Goal: Task Accomplishment & Management: Manage account settings

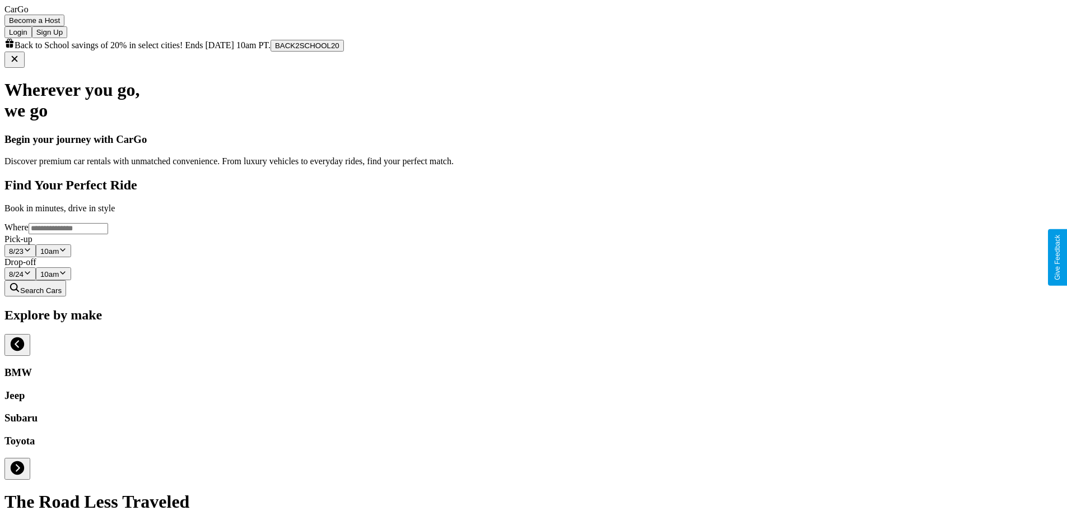
click at [344, 52] on button "BACK2SCHOOL20" at bounding box center [306, 46] width 73 height 12
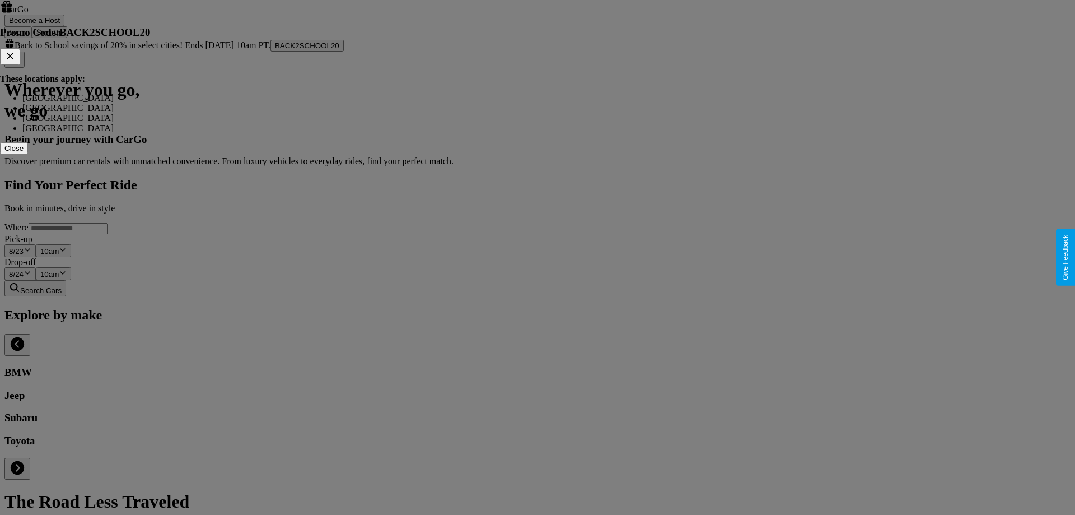
click at [13, 59] on icon at bounding box center [10, 56] width 6 height 6
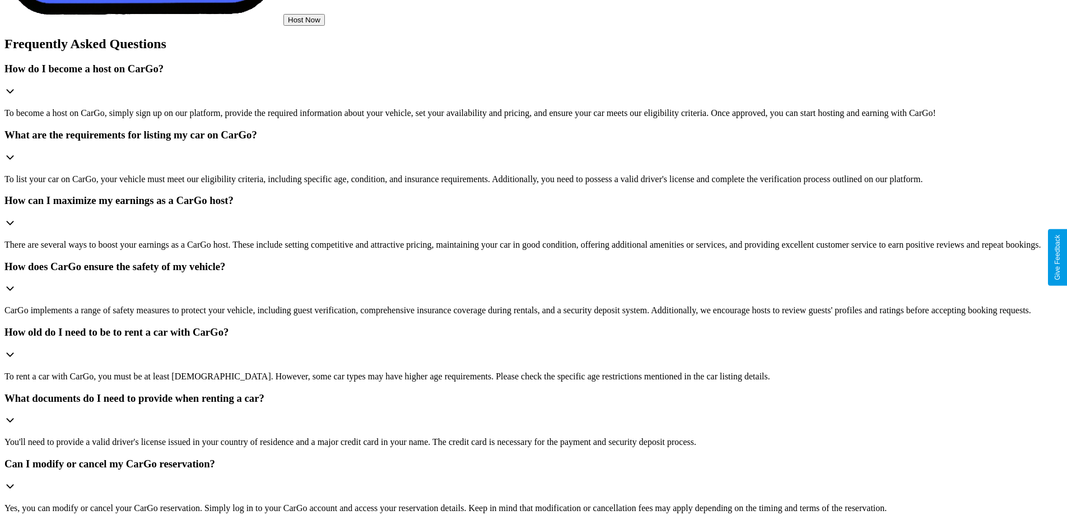
scroll to position [2154, 0]
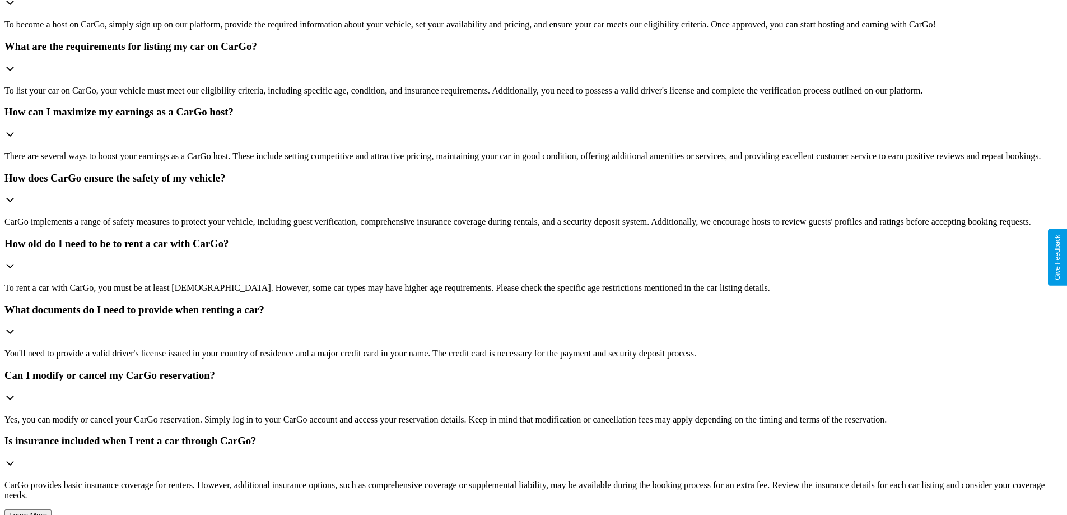
click at [707, 303] on h3 "What documents do I need to provide when renting a car?" at bounding box center [533, 309] width 1058 height 12
click at [707, 381] on h3 "Can I modify or cancel my CarGo reservation?" at bounding box center [533, 375] width 1058 height 12
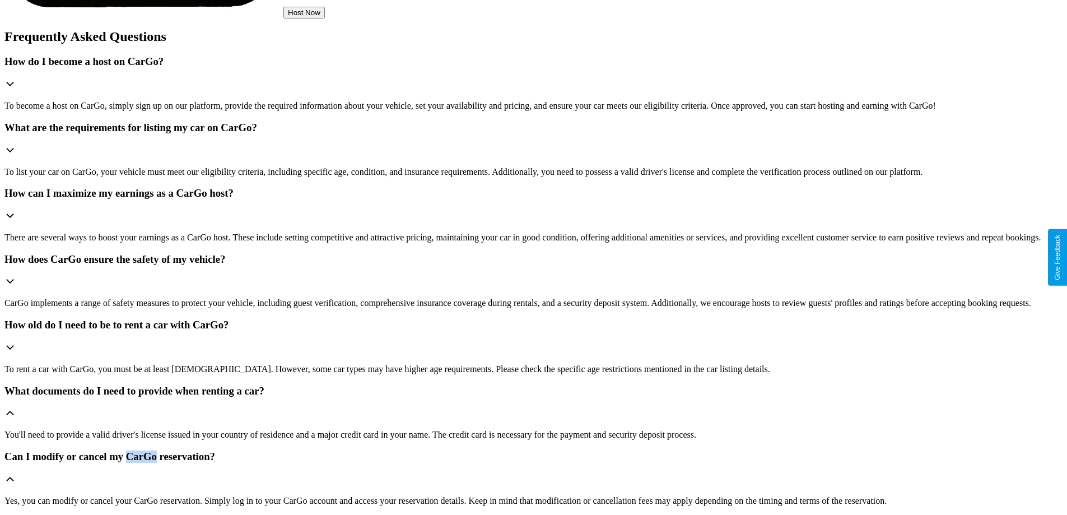
scroll to position [1993, 0]
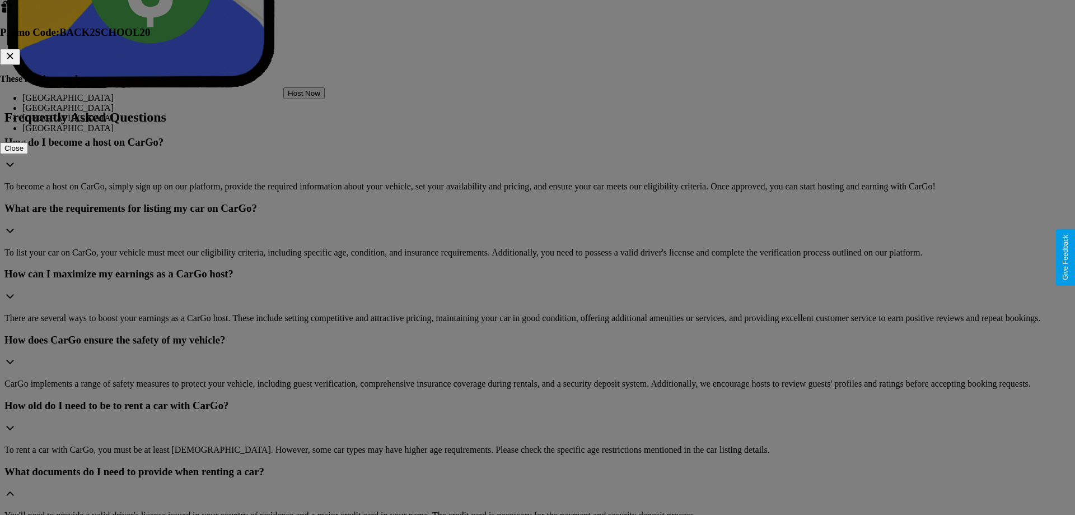
click at [13, 59] on icon at bounding box center [10, 56] width 6 height 6
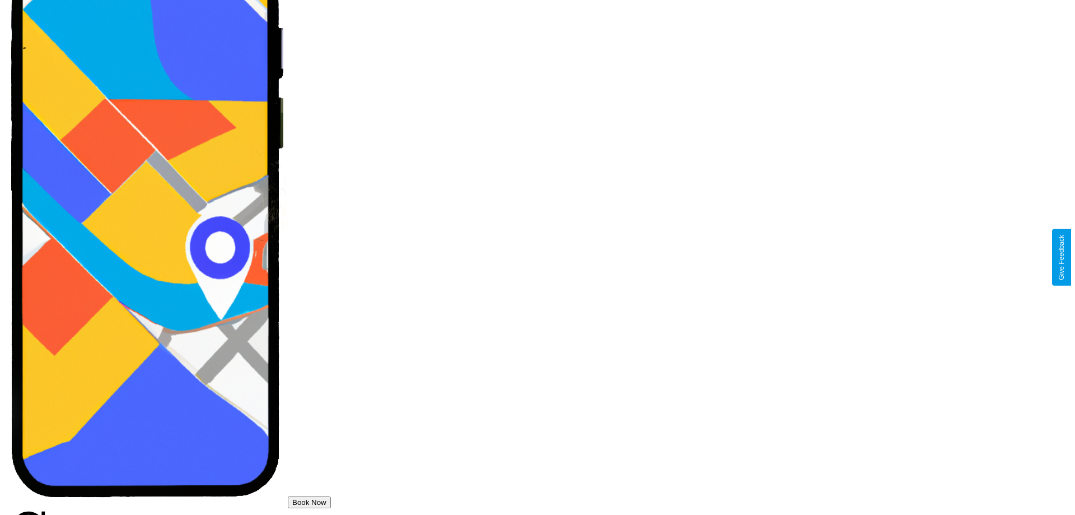
scroll to position [0, 0]
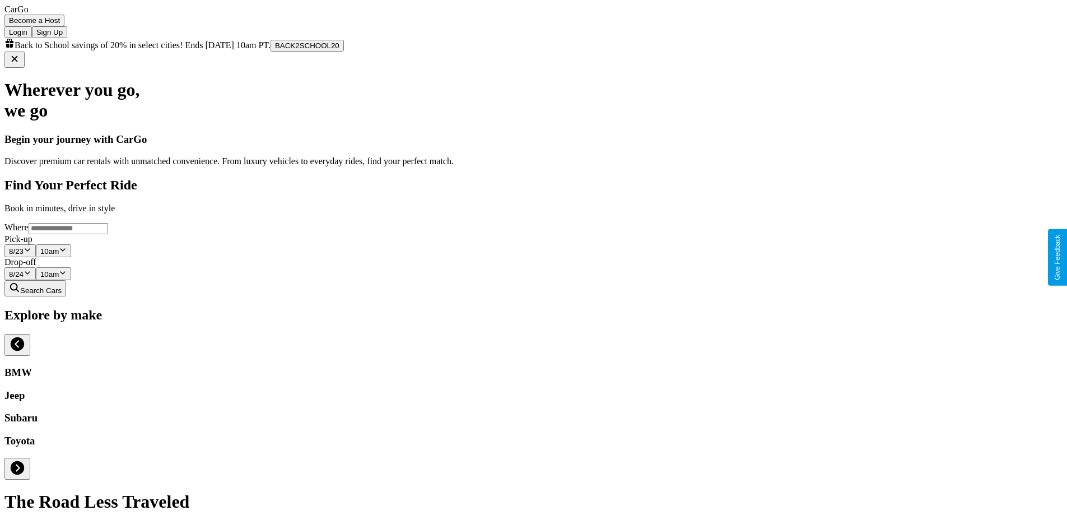
click at [32, 27] on button "Login" at bounding box center [17, 32] width 27 height 12
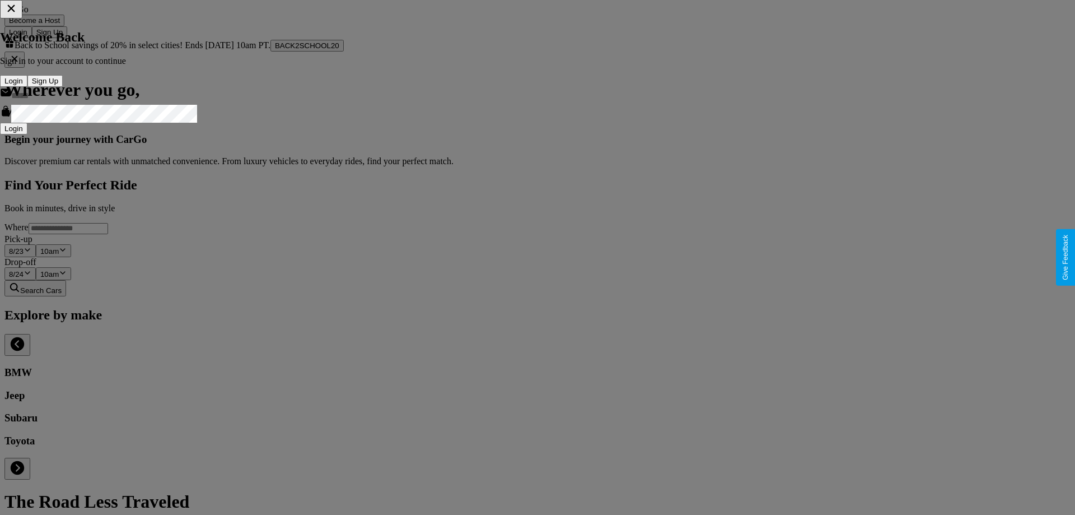
click at [101, 105] on input "text" at bounding box center [56, 96] width 90 height 18
type input "**********"
click at [27, 134] on button "Login" at bounding box center [13, 129] width 27 height 12
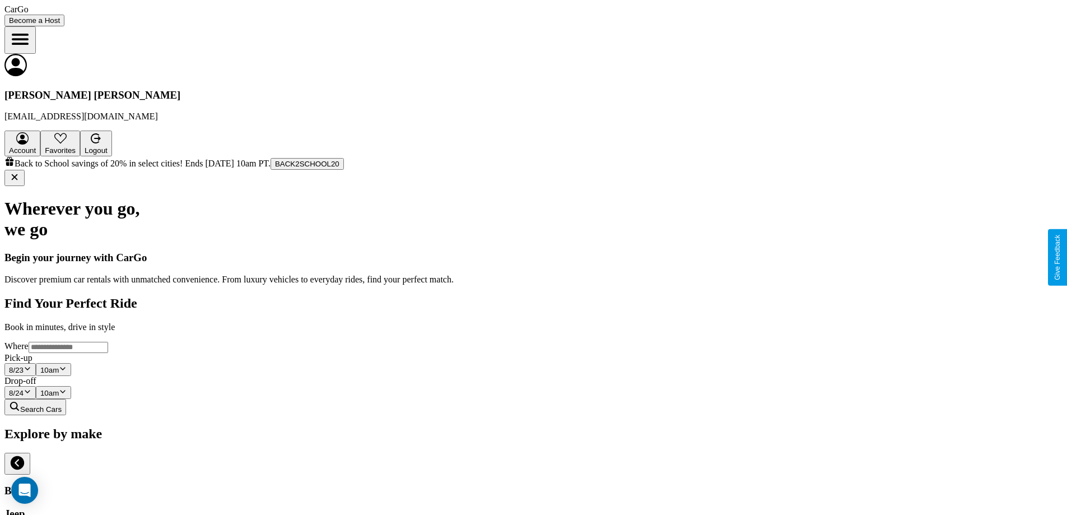
click at [27, 35] on icon "Open menu" at bounding box center [20, 39] width 15 height 9
click at [76, 146] on span "Favorites" at bounding box center [60, 150] width 31 height 8
